Goal: Transaction & Acquisition: Download file/media

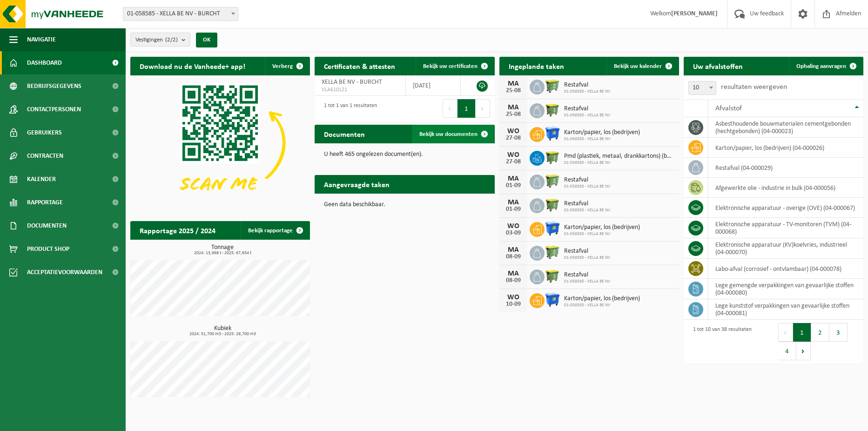
click at [451, 131] on span "Bekijk uw documenten" at bounding box center [448, 134] width 58 height 6
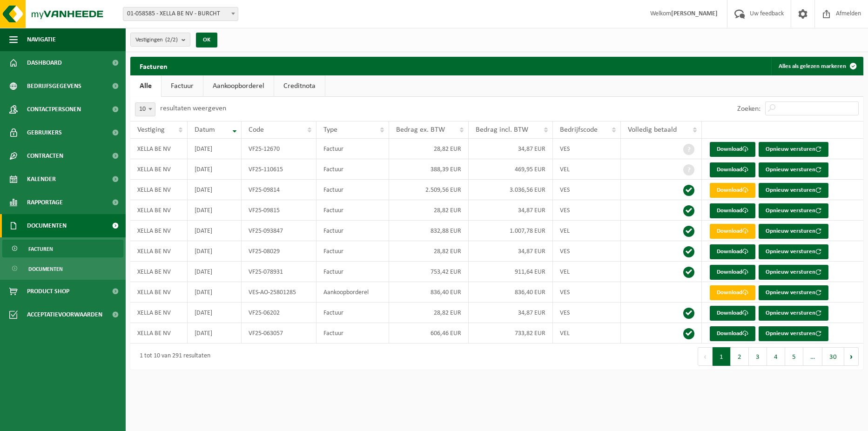
click at [183, 87] on link "Factuur" at bounding box center [182, 85] width 41 height 21
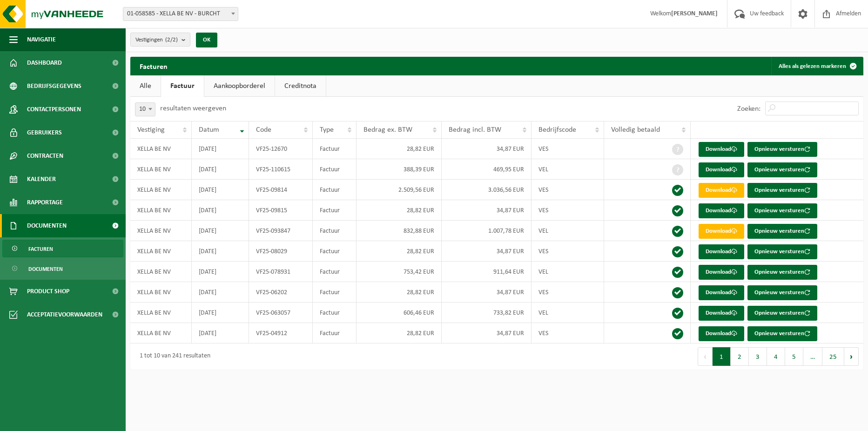
click at [234, 85] on link "Aankoopborderel" at bounding box center [239, 85] width 70 height 21
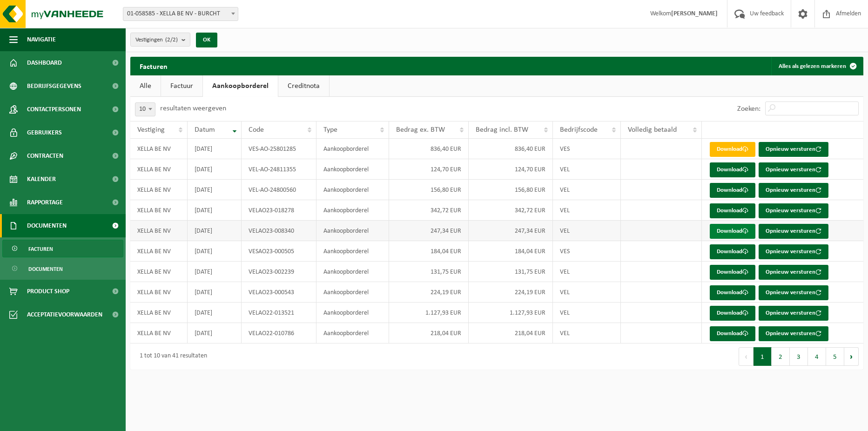
click at [731, 230] on link "Download" at bounding box center [733, 231] width 46 height 15
click at [735, 210] on link "Download" at bounding box center [733, 210] width 46 height 15
click at [739, 189] on link "Download" at bounding box center [733, 190] width 46 height 15
click at [723, 167] on link "Download" at bounding box center [733, 169] width 46 height 15
click at [724, 270] on link "Download" at bounding box center [733, 272] width 46 height 15
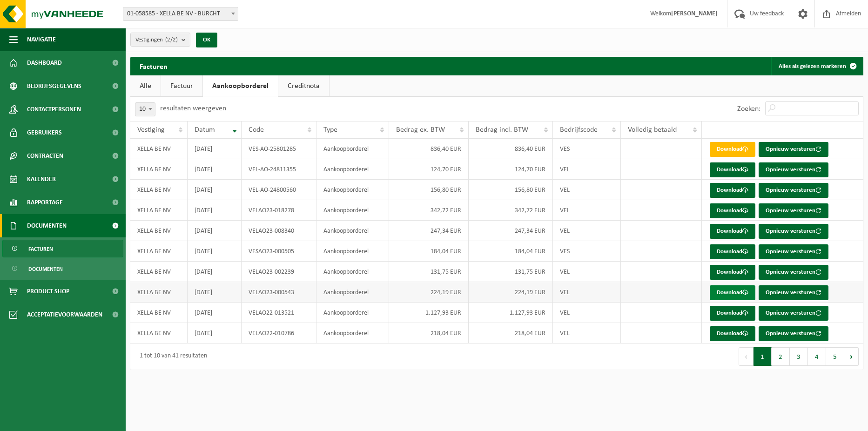
click at [722, 292] on link "Download" at bounding box center [733, 292] width 46 height 15
click at [727, 314] on link "Download" at bounding box center [733, 313] width 46 height 15
click at [724, 335] on link "Download" at bounding box center [733, 333] width 46 height 15
click at [779, 360] on button "2" at bounding box center [781, 356] width 18 height 19
click at [738, 147] on link "Download" at bounding box center [733, 149] width 46 height 15
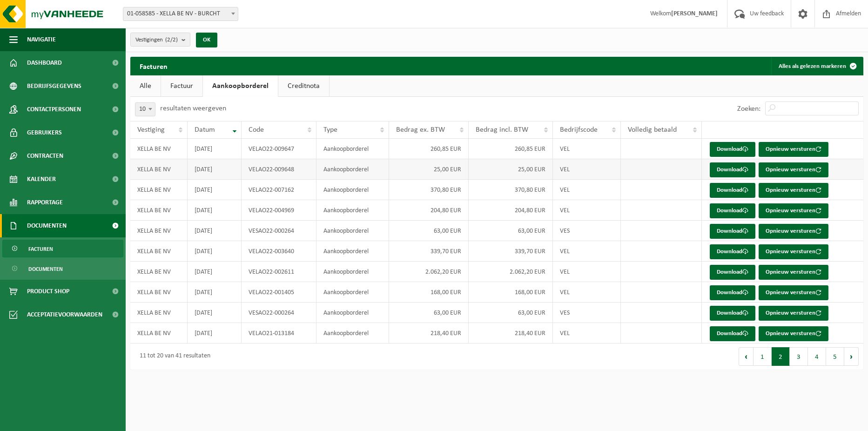
click at [599, 167] on td "VEL" at bounding box center [587, 169] width 68 height 20
click at [722, 170] on link "Download" at bounding box center [733, 169] width 46 height 15
click at [293, 196] on td "VELAO22-007162" at bounding box center [279, 190] width 75 height 20
click at [730, 187] on link "Download" at bounding box center [733, 190] width 46 height 15
click at [283, 215] on td "VELAO22-004969" at bounding box center [279, 210] width 75 height 20
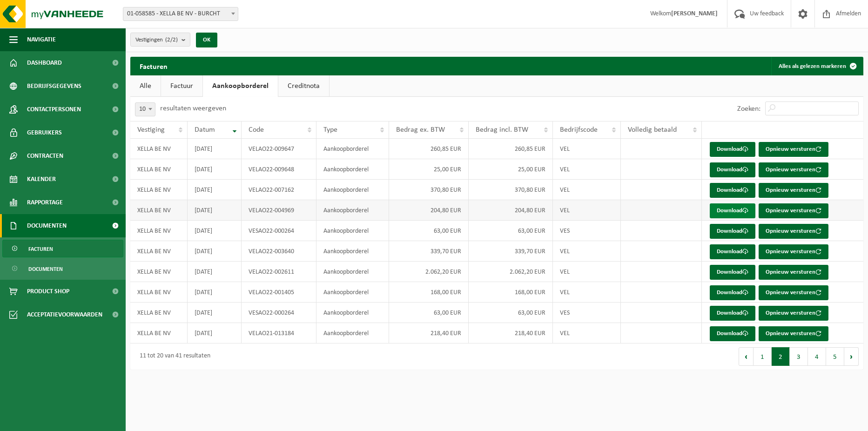
click at [724, 211] on link "Download" at bounding box center [733, 210] width 46 height 15
click at [422, 379] on div "Navigatie Uw feedback Afmelden Dashboard Bedrijfsgegevens Contactpersonen Gebru…" at bounding box center [434, 189] width 868 height 379
click at [800, 357] on button "3" at bounding box center [799, 356] width 18 height 19
click at [815, 358] on button "4" at bounding box center [817, 356] width 18 height 19
click at [778, 356] on button "2" at bounding box center [781, 356] width 18 height 19
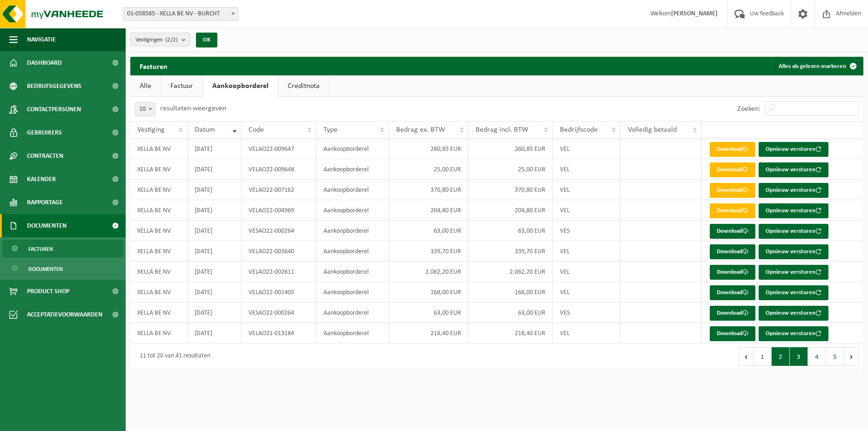
click at [794, 359] on button "3" at bounding box center [799, 356] width 18 height 19
click at [785, 360] on button "2" at bounding box center [781, 356] width 18 height 19
click at [731, 334] on link "Download" at bounding box center [733, 333] width 46 height 15
click at [630, 313] on td at bounding box center [661, 313] width 81 height 20
click at [732, 292] on link "Download" at bounding box center [733, 292] width 46 height 15
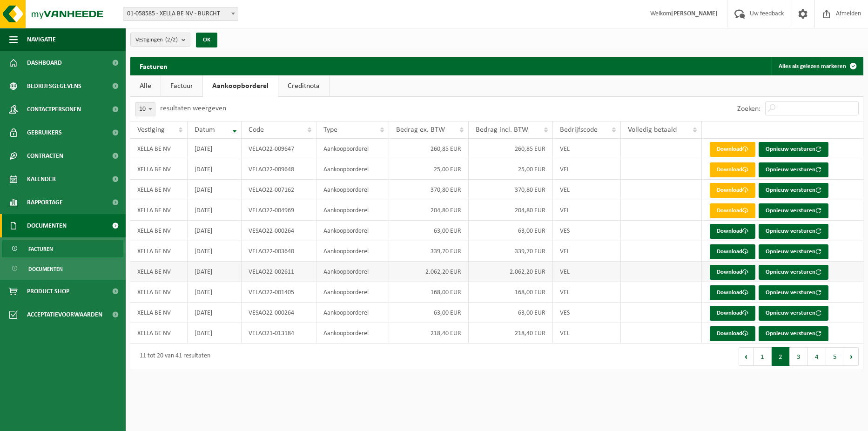
click at [307, 273] on td "VELAO22-002611" at bounding box center [279, 272] width 75 height 20
click at [736, 269] on link "Download" at bounding box center [733, 272] width 46 height 15
click at [300, 256] on td "VELAO22-003640" at bounding box center [279, 251] width 75 height 20
click at [738, 251] on link "Download" at bounding box center [733, 251] width 46 height 15
click at [228, 230] on td "2022-06-08" at bounding box center [215, 231] width 54 height 20
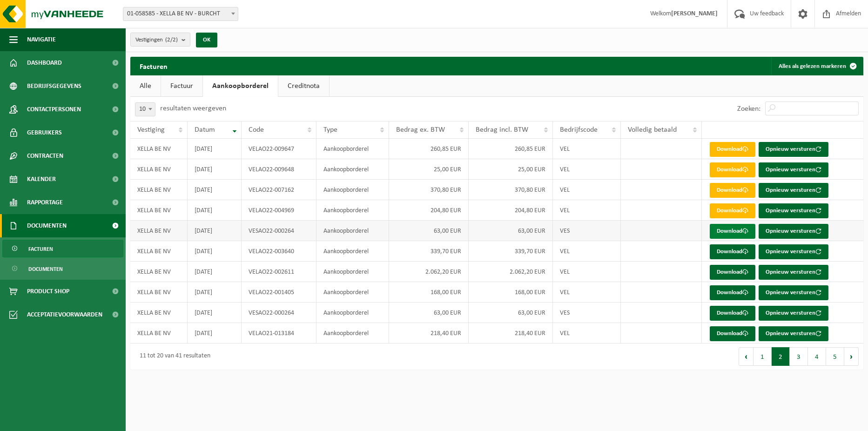
click at [737, 229] on link "Download" at bounding box center [733, 231] width 46 height 15
click at [224, 211] on td "2022-06-14" at bounding box center [215, 210] width 54 height 20
click at [735, 210] on link "Download" at bounding box center [733, 210] width 46 height 15
click at [273, 191] on td "VELAO22-007162" at bounding box center [279, 190] width 75 height 20
click at [720, 188] on link "Download" at bounding box center [733, 190] width 46 height 15
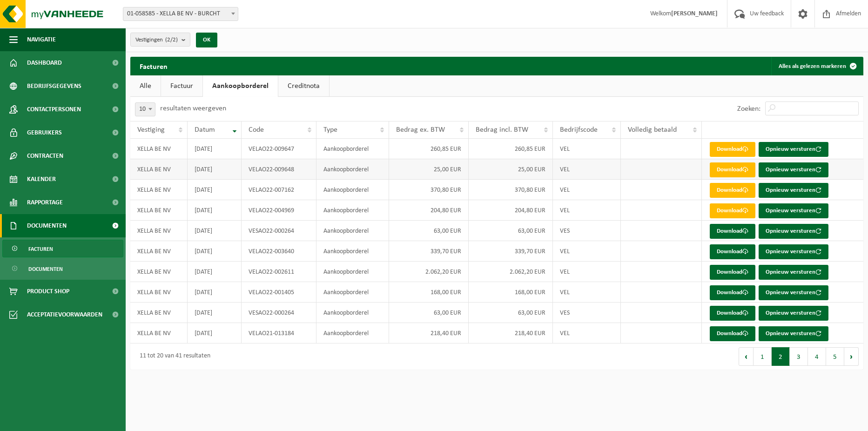
click at [261, 172] on td "VELAO22-009648" at bounding box center [279, 169] width 75 height 20
click at [725, 168] on link "Download" at bounding box center [733, 169] width 46 height 15
click at [272, 147] on td "VELAO22-009647" at bounding box center [279, 149] width 75 height 20
click at [732, 145] on link "Download" at bounding box center [733, 149] width 46 height 15
click at [764, 361] on button "1" at bounding box center [763, 356] width 18 height 19
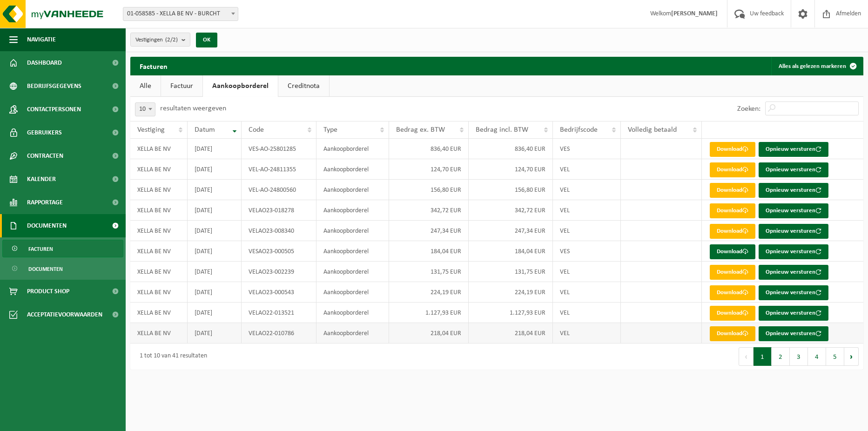
click at [732, 334] on link "Download" at bounding box center [733, 333] width 46 height 15
click at [735, 313] on link "Download" at bounding box center [733, 313] width 46 height 15
click at [288, 291] on td "VELAO23-000543" at bounding box center [279, 292] width 75 height 20
click at [738, 292] on link "Download" at bounding box center [733, 292] width 46 height 15
click at [293, 274] on td "VELAO23-002239" at bounding box center [279, 272] width 75 height 20
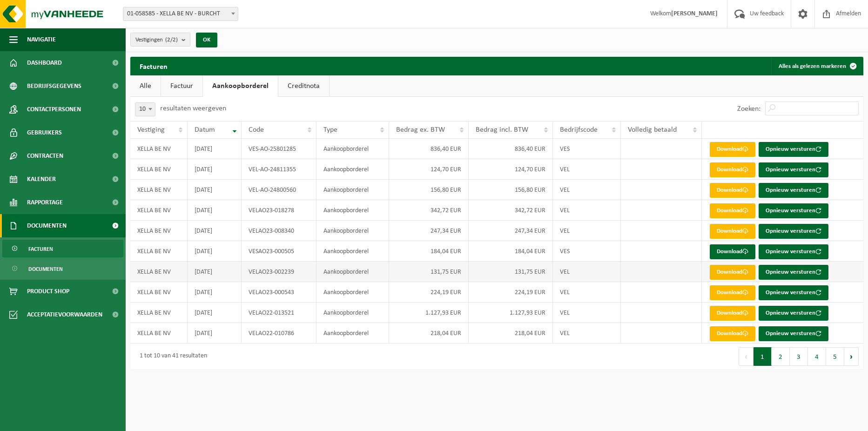
click at [736, 273] on link "Download" at bounding box center [733, 272] width 46 height 15
click at [284, 230] on td "VELAO23-008340" at bounding box center [279, 231] width 75 height 20
click at [734, 230] on link "Download" at bounding box center [733, 231] width 46 height 15
click at [275, 213] on td "VELAO23-018278" at bounding box center [279, 210] width 75 height 20
click at [726, 210] on link "Download" at bounding box center [733, 210] width 46 height 15
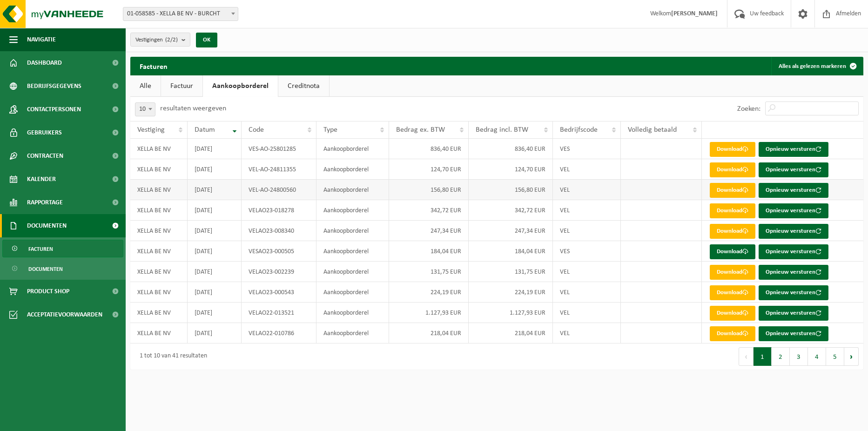
click at [285, 191] on td "VEL-AO-24800560" at bounding box center [279, 190] width 75 height 20
click at [730, 192] on link "Download" at bounding box center [733, 190] width 46 height 15
click at [285, 167] on td "VEL-AO-24811355" at bounding box center [279, 169] width 75 height 20
click at [730, 172] on link "Download" at bounding box center [733, 169] width 46 height 15
click at [272, 148] on td "VES-AO-25801285" at bounding box center [279, 149] width 75 height 20
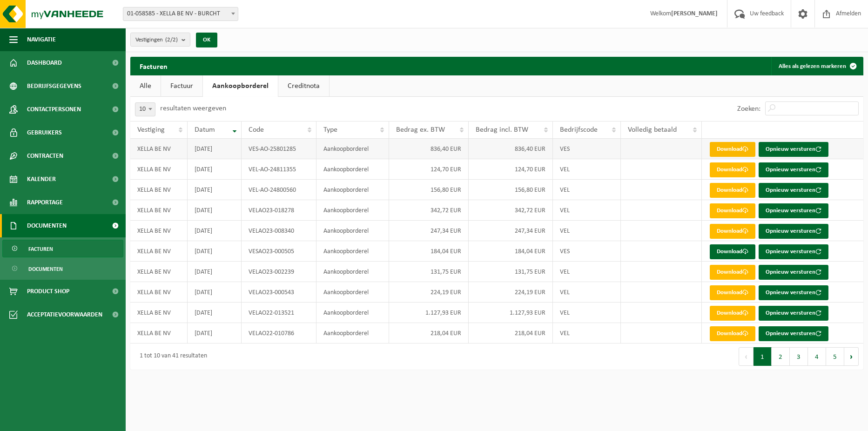
click at [730, 146] on link "Download" at bounding box center [733, 149] width 46 height 15
